Goal: Task Accomplishment & Management: Manage account settings

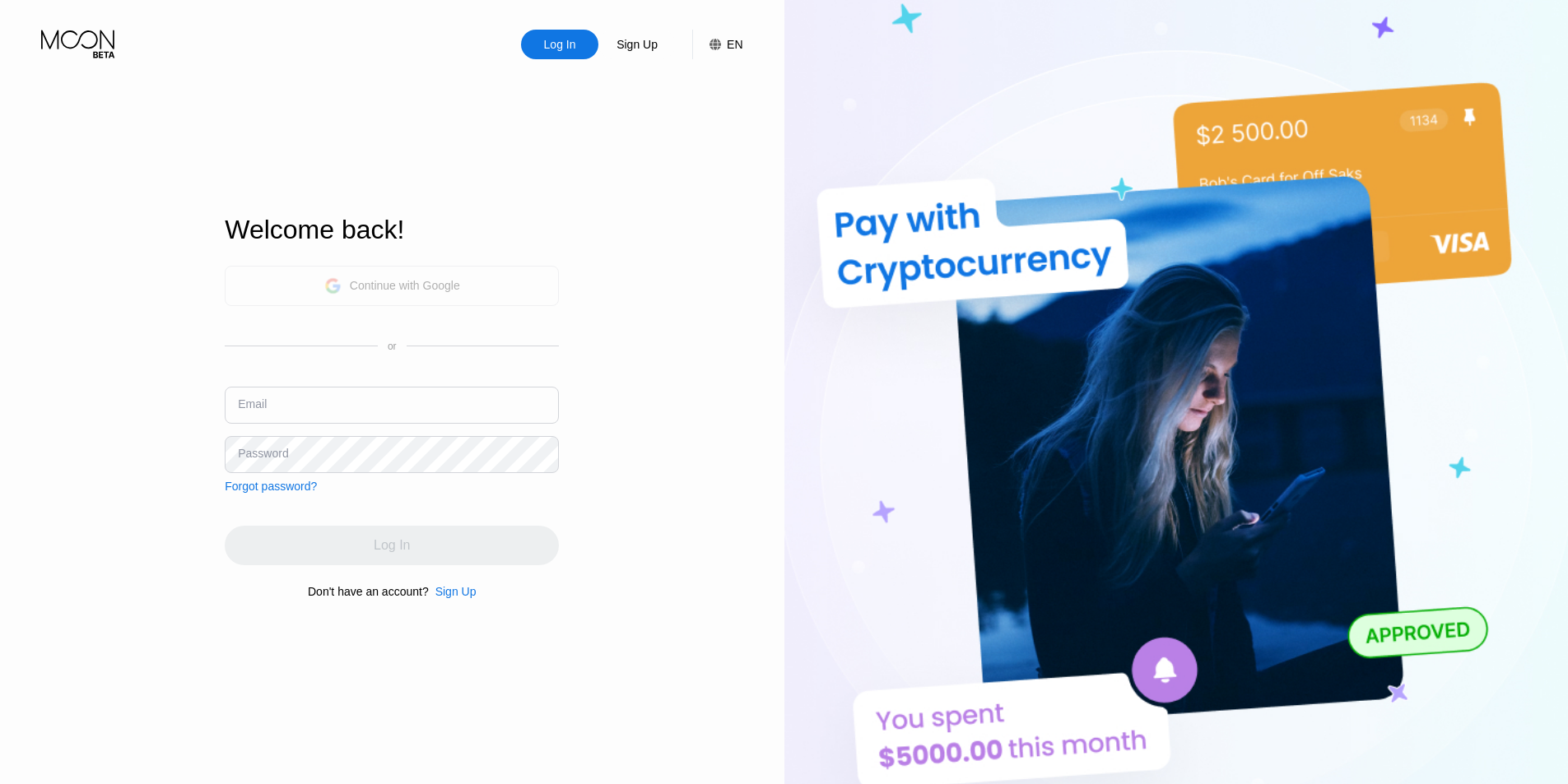
click at [384, 286] on div "Continue with Google" at bounding box center [404, 286] width 110 height 13
click at [364, 293] on div "Continue with Google" at bounding box center [392, 286] width 136 height 26
click at [536, 41] on div "Log In" at bounding box center [559, 45] width 77 height 30
click at [340, 427] on div "Email" at bounding box center [391, 411] width 334 height 50
click at [340, 421] on input "text" at bounding box center [391, 405] width 334 height 37
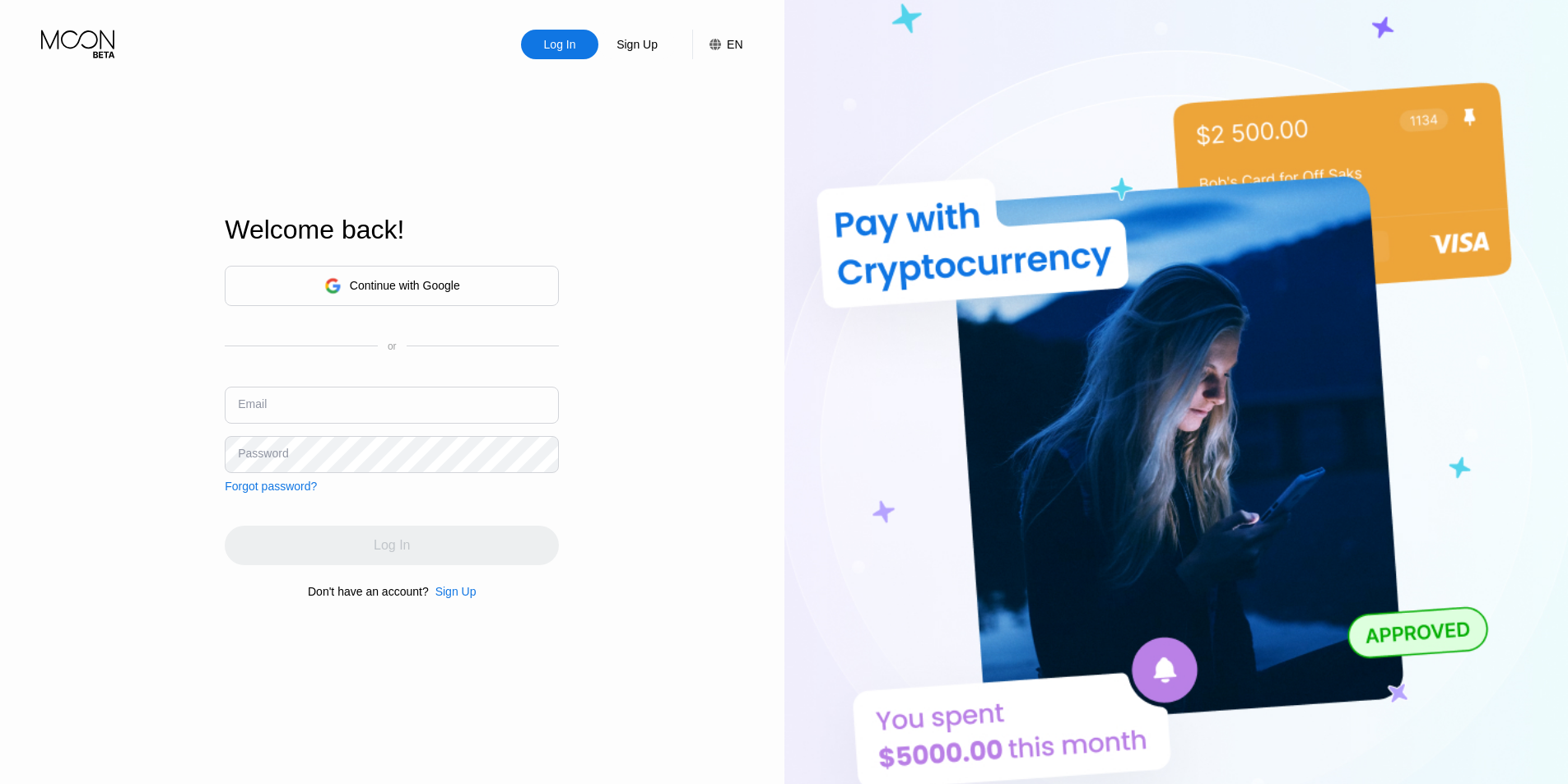
click at [393, 286] on div "Continue with Google" at bounding box center [404, 286] width 110 height 13
click at [340, 292] on icon at bounding box center [332, 286] width 17 height 17
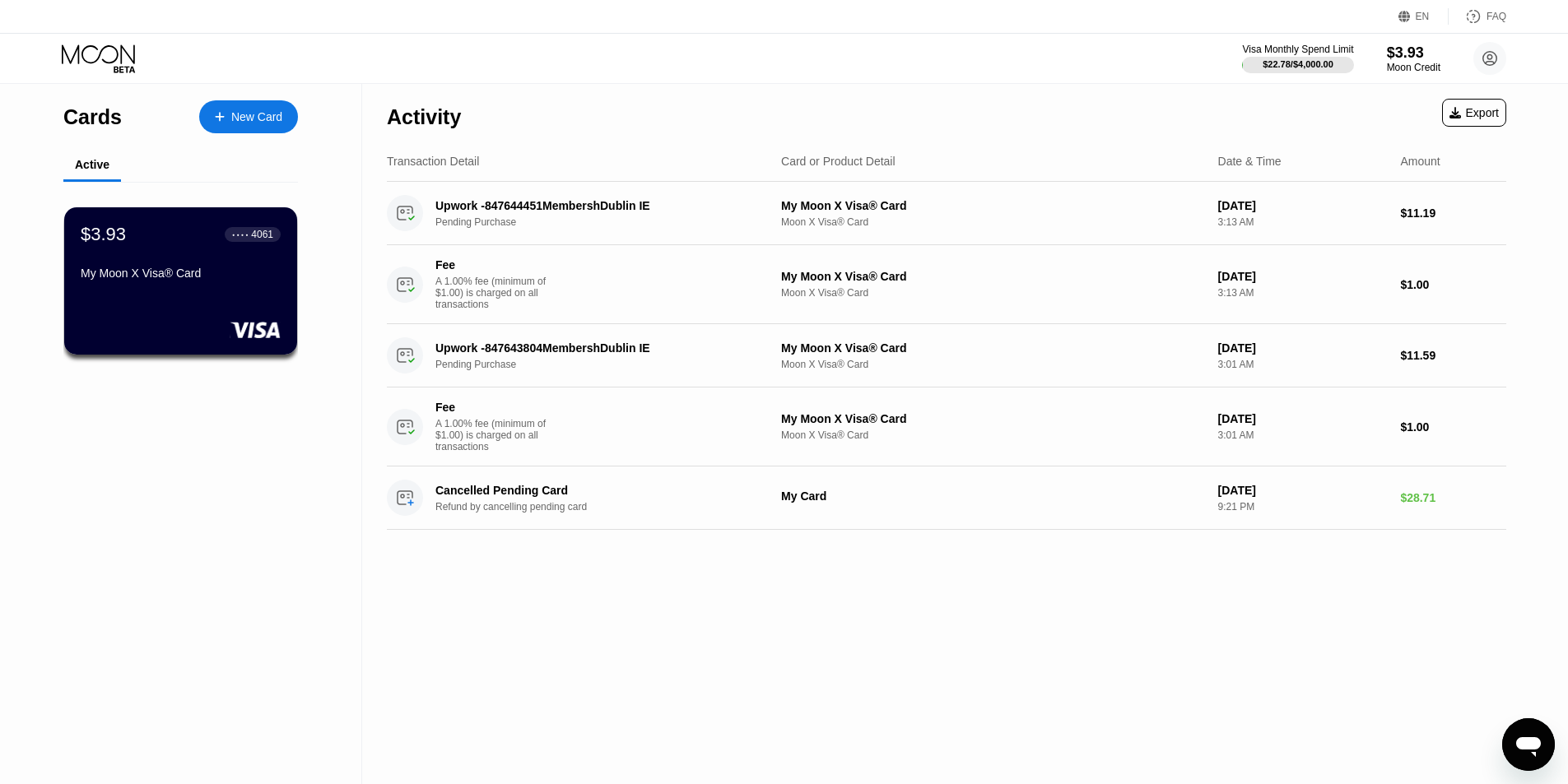
click at [868, 651] on div "Activity Export Transaction Detail Card or Product Detail Date & Time Amount Up…" at bounding box center [946, 434] width 1169 height 700
click at [880, 702] on div "Activity Export Transaction Detail Card or Product Detail Date & Time Amount Up…" at bounding box center [946, 434] width 1169 height 700
